Goal: Task Accomplishment & Management: Manage account settings

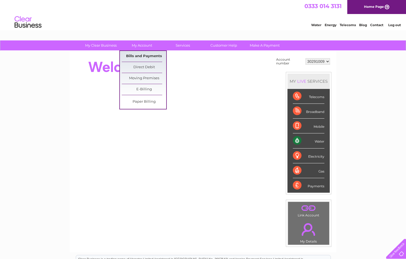
click at [141, 57] on link "Bills and Payments" at bounding box center [144, 56] width 45 height 11
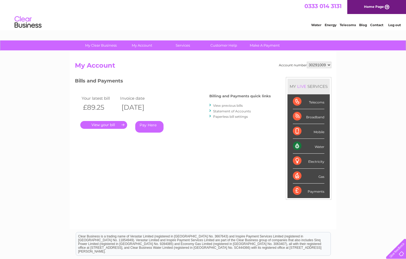
click at [235, 106] on link "View previous bills" at bounding box center [228, 106] width 30 height 4
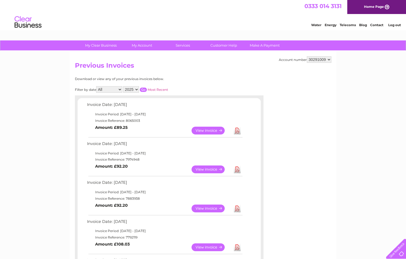
click at [209, 168] on link "View" at bounding box center [212, 170] width 40 height 8
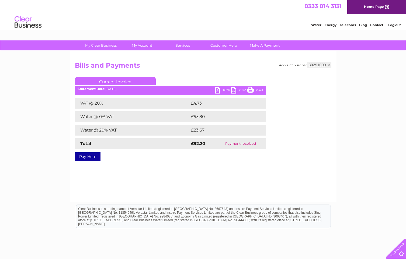
click at [224, 90] on link "PDF" at bounding box center [223, 91] width 16 height 8
